Goal: Task Accomplishment & Management: Complete application form

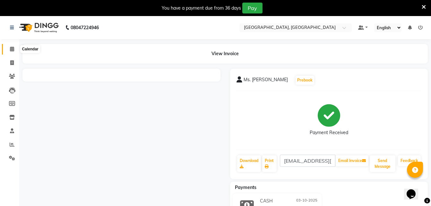
click at [14, 52] on span at bounding box center [11, 49] width 11 height 7
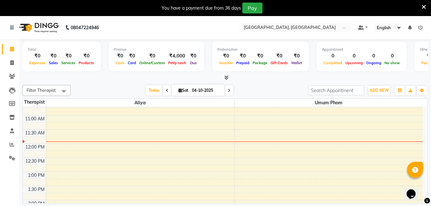
scroll to position [96, 0]
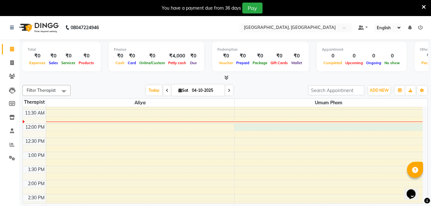
click at [247, 126] on div "8:00 AM 8:30 AM 9:00 AM 9:30 AM 10:00 AM 10:30 AM 11:00 AM 11:30 AM 12:00 PM 12…" at bounding box center [223, 194] width 400 height 367
select select "92997"
select select "tentative"
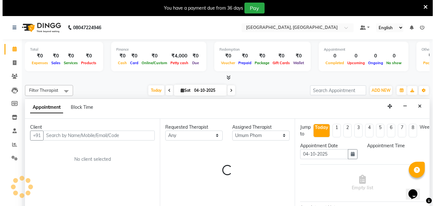
scroll to position [16, 0]
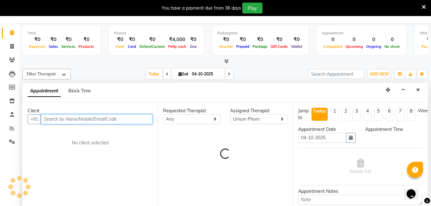
select select "720"
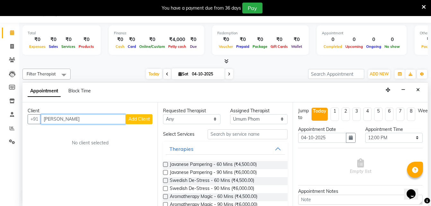
type input "[PERSON_NAME]"
click at [137, 120] on span "Add Client" at bounding box center [138, 119] width 21 height 6
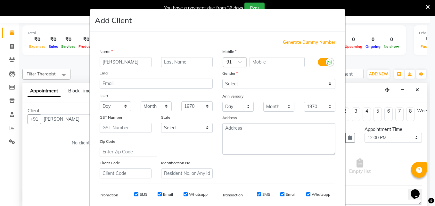
drag, startPoint x: 121, startPoint y: 59, endPoint x: 141, endPoint y: 60, distance: 20.9
click at [141, 60] on input "[PERSON_NAME]" at bounding box center [126, 62] width 52 height 10
type input "Mrs. [PERSON_NAME]"
click at [179, 63] on input "text" at bounding box center [187, 62] width 52 height 10
paste input "[PERSON_NAME]"
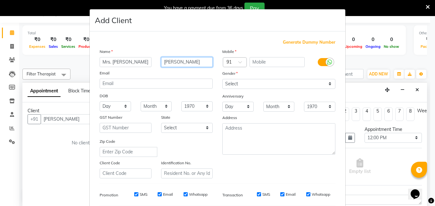
type input "[PERSON_NAME]"
click at [270, 66] on input "text" at bounding box center [277, 62] width 55 height 10
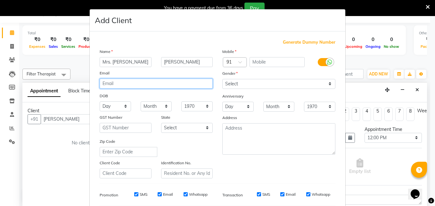
click at [109, 85] on input "email" at bounding box center [156, 84] width 113 height 10
type input "[EMAIL_ADDRESS][DOMAIN_NAME]"
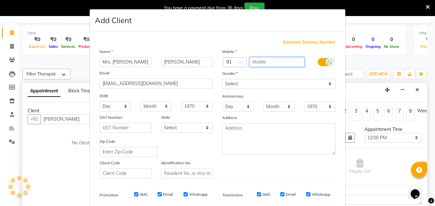
click at [257, 61] on input "text" at bounding box center [277, 62] width 55 height 10
type input "8108128136"
click at [326, 63] on div at bounding box center [330, 62] width 8 height 8
click at [0, 0] on input "checkbox" at bounding box center [0, 0] width 0 height 0
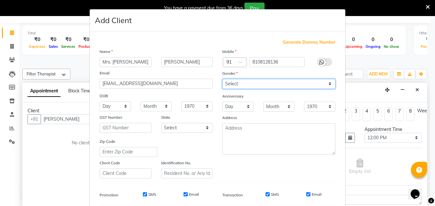
click at [231, 84] on select "Select [DEMOGRAPHIC_DATA] [DEMOGRAPHIC_DATA] Other Prefer Not To Say" at bounding box center [279, 84] width 113 height 10
select select "[DEMOGRAPHIC_DATA]"
click at [223, 79] on select "Select [DEMOGRAPHIC_DATA] [DEMOGRAPHIC_DATA] Other Prefer Not To Say" at bounding box center [279, 84] width 113 height 10
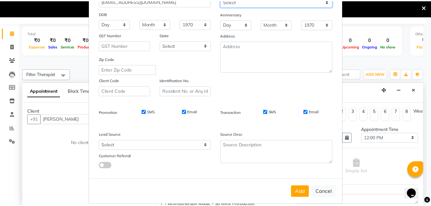
scroll to position [90, 0]
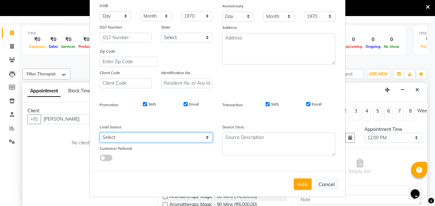
click at [113, 136] on select "Select Walk-in Referral Internet Friend Word of Mouth Advertisement Facebook Ju…" at bounding box center [156, 137] width 113 height 10
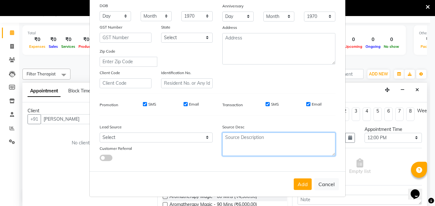
click at [242, 139] on textarea at bounding box center [279, 143] width 113 height 23
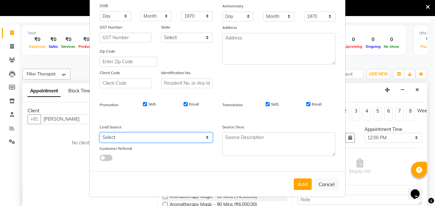
click at [180, 138] on select "Select Walk-in Referral Internet Friend Word of Mouth Advertisement Facebook Ju…" at bounding box center [156, 137] width 113 height 10
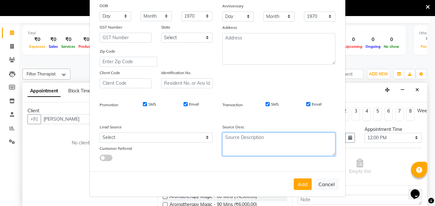
click at [260, 141] on textarea at bounding box center [279, 143] width 113 height 23
type textarea "Conversion"
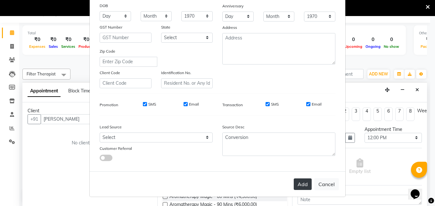
click at [294, 185] on button "Add" at bounding box center [303, 184] width 18 height 12
type input "8108128136"
select select
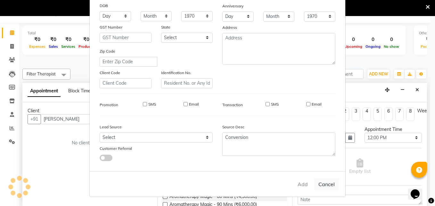
select select
checkbox input "false"
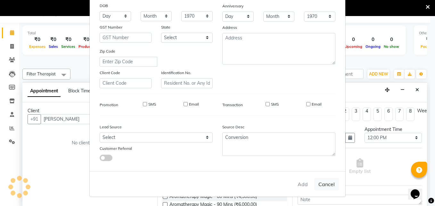
checkbox input "false"
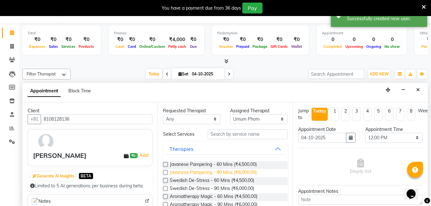
scroll to position [32, 0]
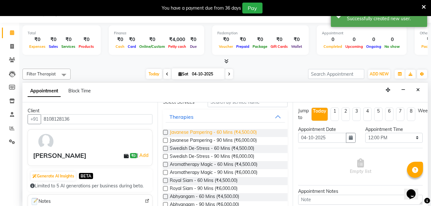
click at [232, 132] on span "Javanese Pampering - 60 Mins (₹4,500.00)" at bounding box center [213, 133] width 87 height 8
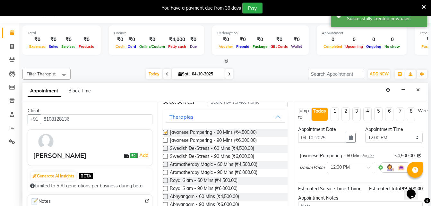
checkbox input "false"
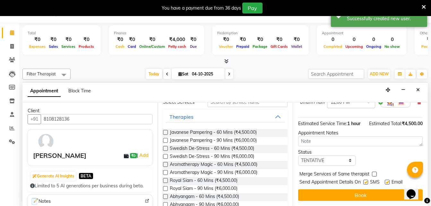
scroll to position [78, 0]
click at [314, 156] on select "Select TENTATIVE CONFIRM CHECK-IN UPCOMING" at bounding box center [326, 161] width 57 height 10
select select "confirm booking"
click at [298, 156] on select "Select TENTATIVE CONFIRM CHECK-IN UPCOMING" at bounding box center [326, 161] width 57 height 10
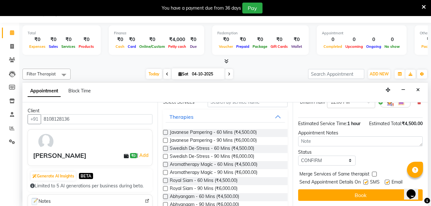
click at [373, 172] on label at bounding box center [374, 174] width 5 height 5
click at [373, 173] on input "checkbox" at bounding box center [374, 175] width 4 height 4
checkbox input "true"
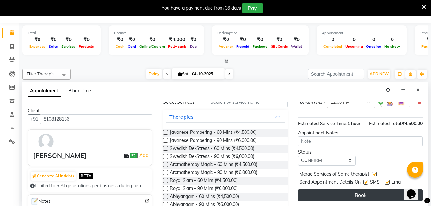
click at [365, 190] on button "Book" at bounding box center [360, 195] width 124 height 12
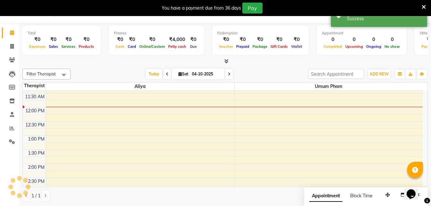
scroll to position [0, 0]
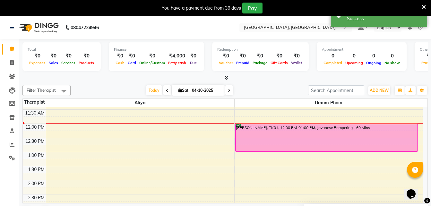
click at [238, 126] on div "[PERSON_NAME], TK01, 12:00 PM-01:00 PM, Javanese Pampering - 60 Mins" at bounding box center [326, 137] width 182 height 27
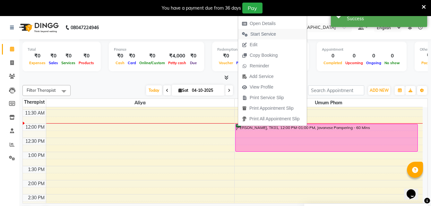
click at [258, 33] on span "Start Service" at bounding box center [263, 34] width 26 height 7
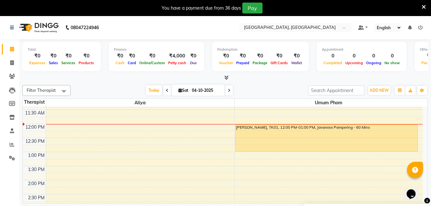
click at [427, 6] on div "You have a payment due from 36 days Pay" at bounding box center [215, 8] width 431 height 16
click at [423, 7] on icon at bounding box center [423, 7] width 4 height 6
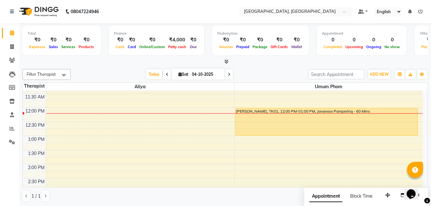
click at [416, 194] on div "Opens Chat This icon Opens the chat window." at bounding box center [411, 194] width 10 height 10
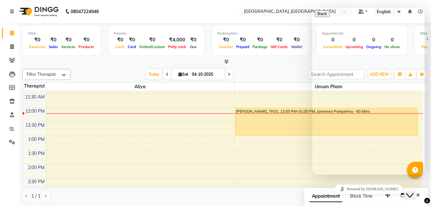
drag, startPoint x: 415, startPoint y: 187, endPoint x: 404, endPoint y: 187, distance: 10.6
click at [413, 191] on icon "Close Chat This icon closes the chat window." at bounding box center [410, 195] width 8 height 8
